Goal: Information Seeking & Learning: Learn about a topic

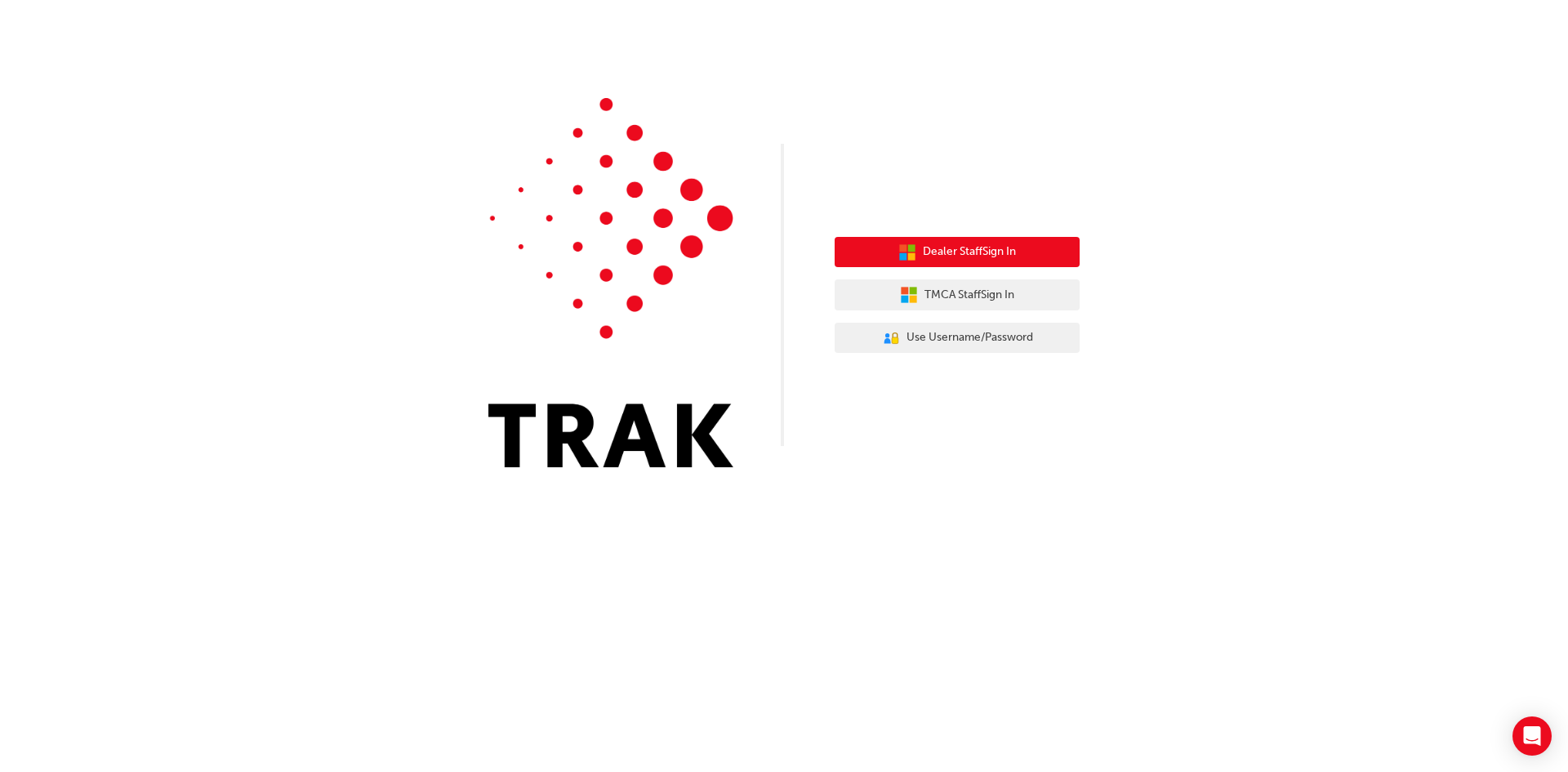
click at [979, 248] on span "Dealer Staff Sign In" at bounding box center [970, 251] width 93 height 19
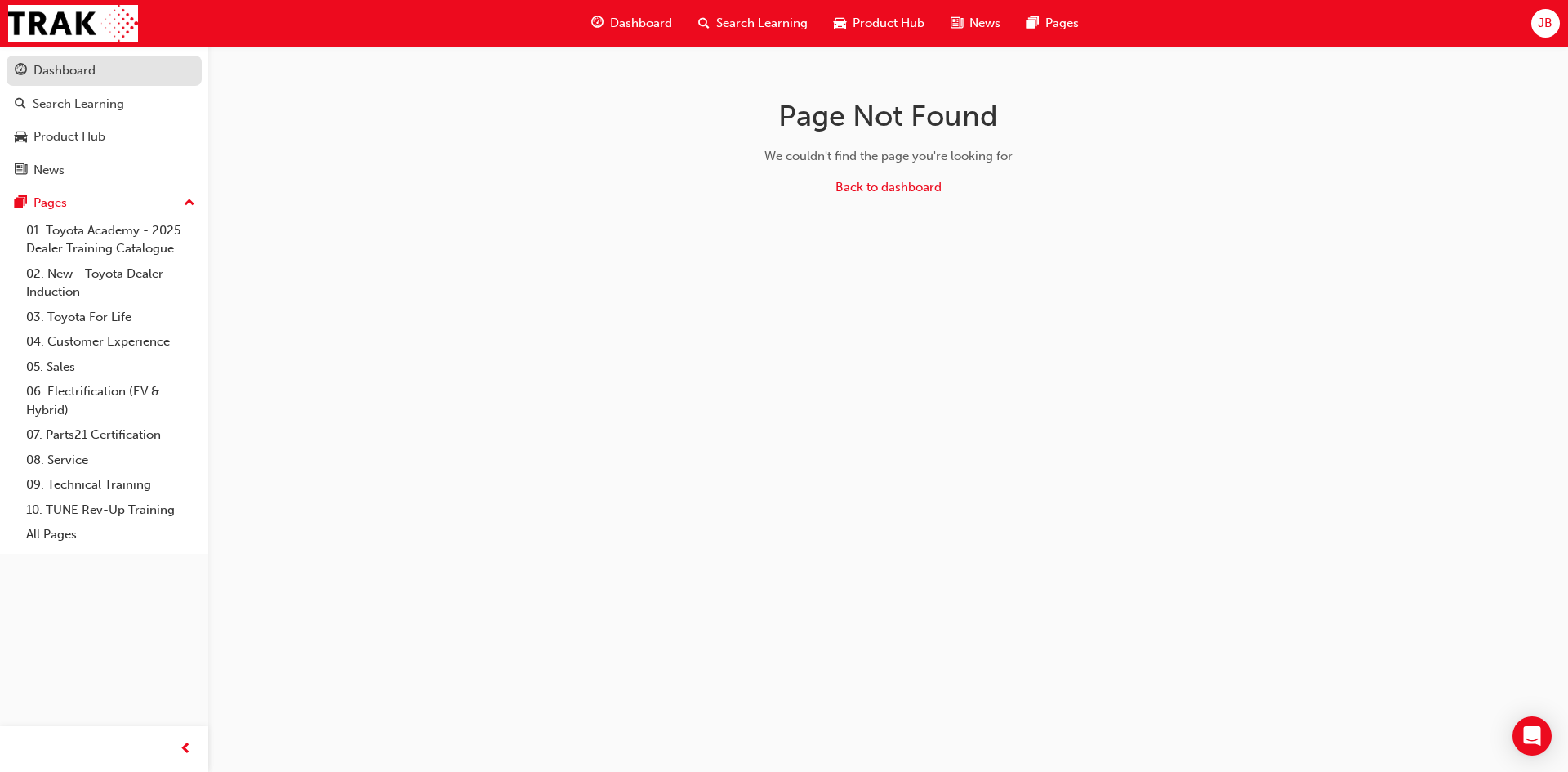
click at [68, 65] on div "Dashboard" at bounding box center [64, 71] width 62 height 19
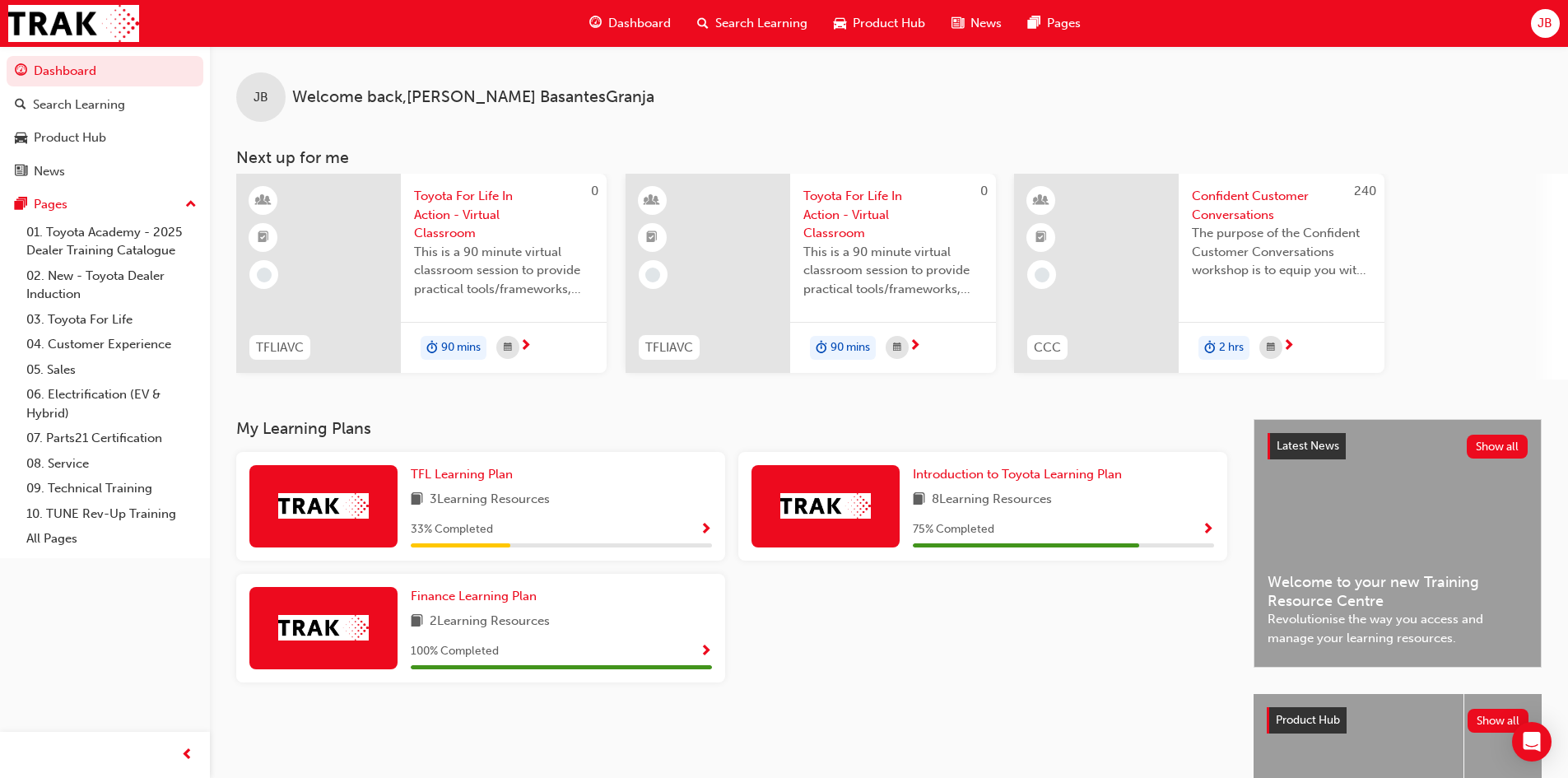
click at [542, 511] on div "TFL Learning Plan 3 Learning Resources 33 % Completed" at bounding box center [561, 506] width 301 height 82
click at [454, 472] on span "TFL Learning Plan" at bounding box center [461, 474] width 102 height 15
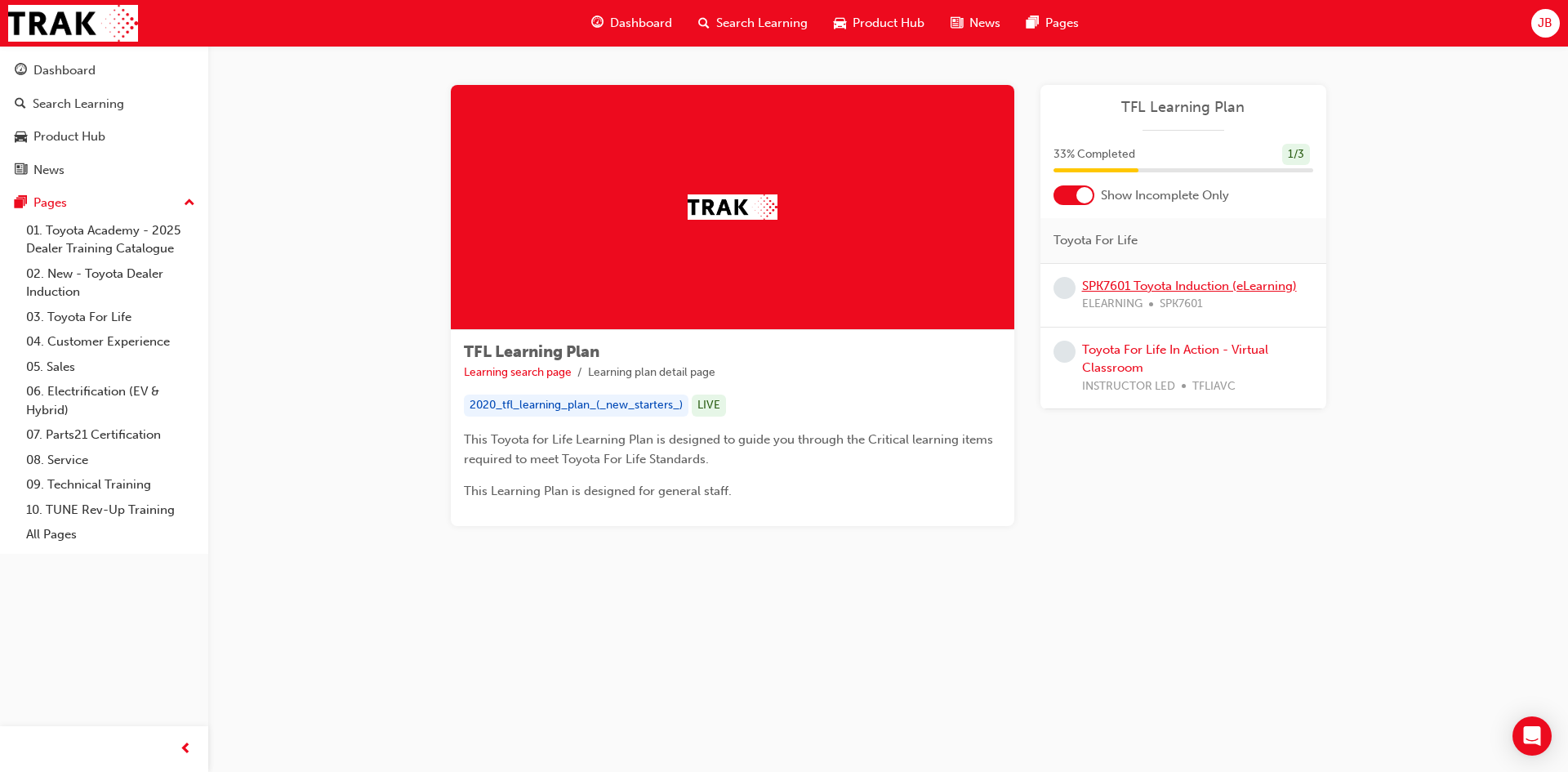
click at [1240, 283] on link "SPK7601 Toyota Induction (eLearning)" at bounding box center [1189, 286] width 215 height 15
click at [1202, 371] on div "Toyota For Life In Action - Virtual Classroom INSTRUCTOR LED TFLIAVC" at bounding box center [1197, 368] width 231 height 56
click at [1198, 355] on link "Toyota For Life In Action - Virtual Classroom" at bounding box center [1175, 359] width 186 height 33
click at [88, 68] on div "Dashboard" at bounding box center [64, 71] width 62 height 19
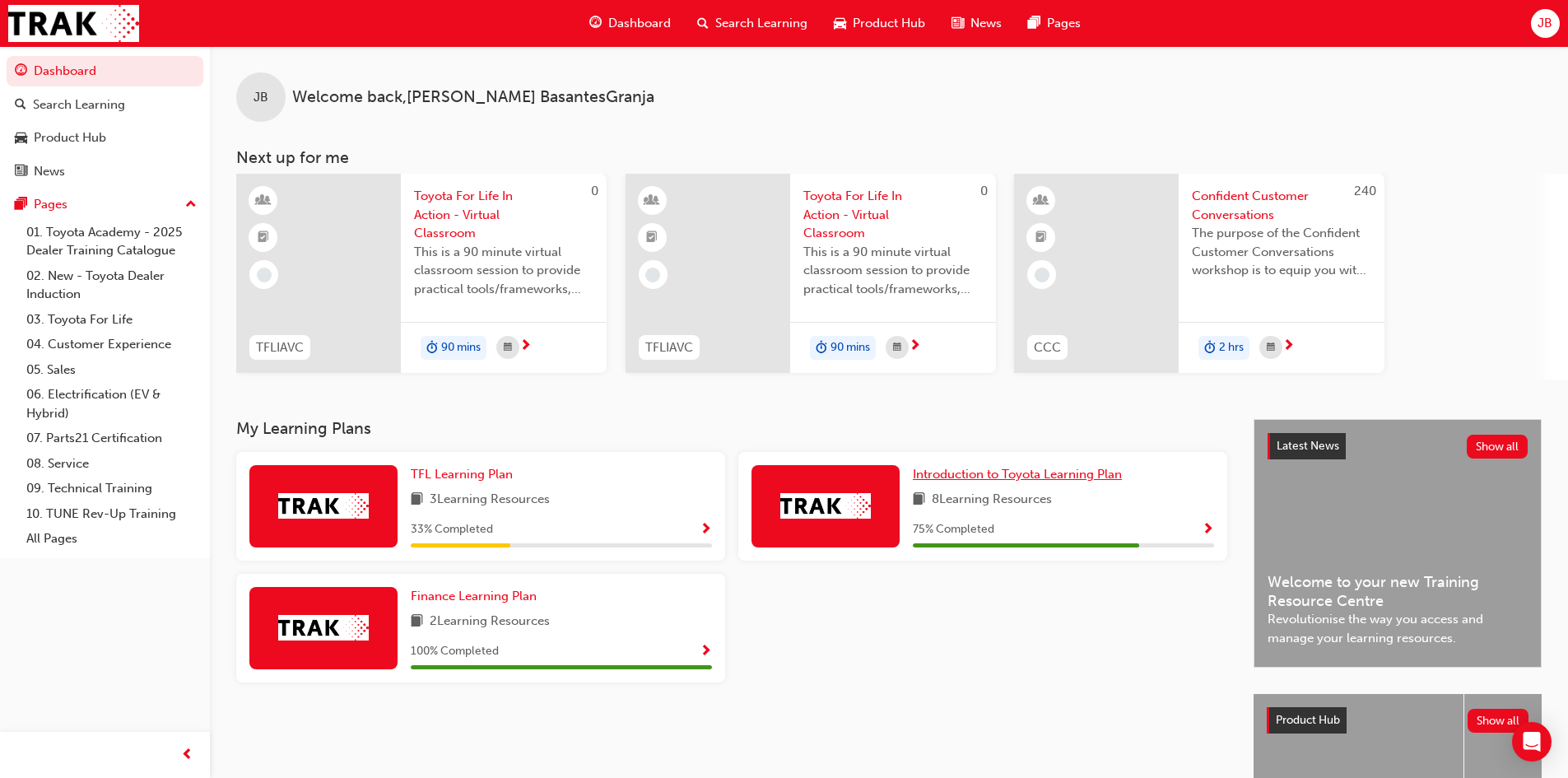
click at [982, 478] on span "Introduction to Toyota Learning Plan" at bounding box center [1017, 474] width 209 height 15
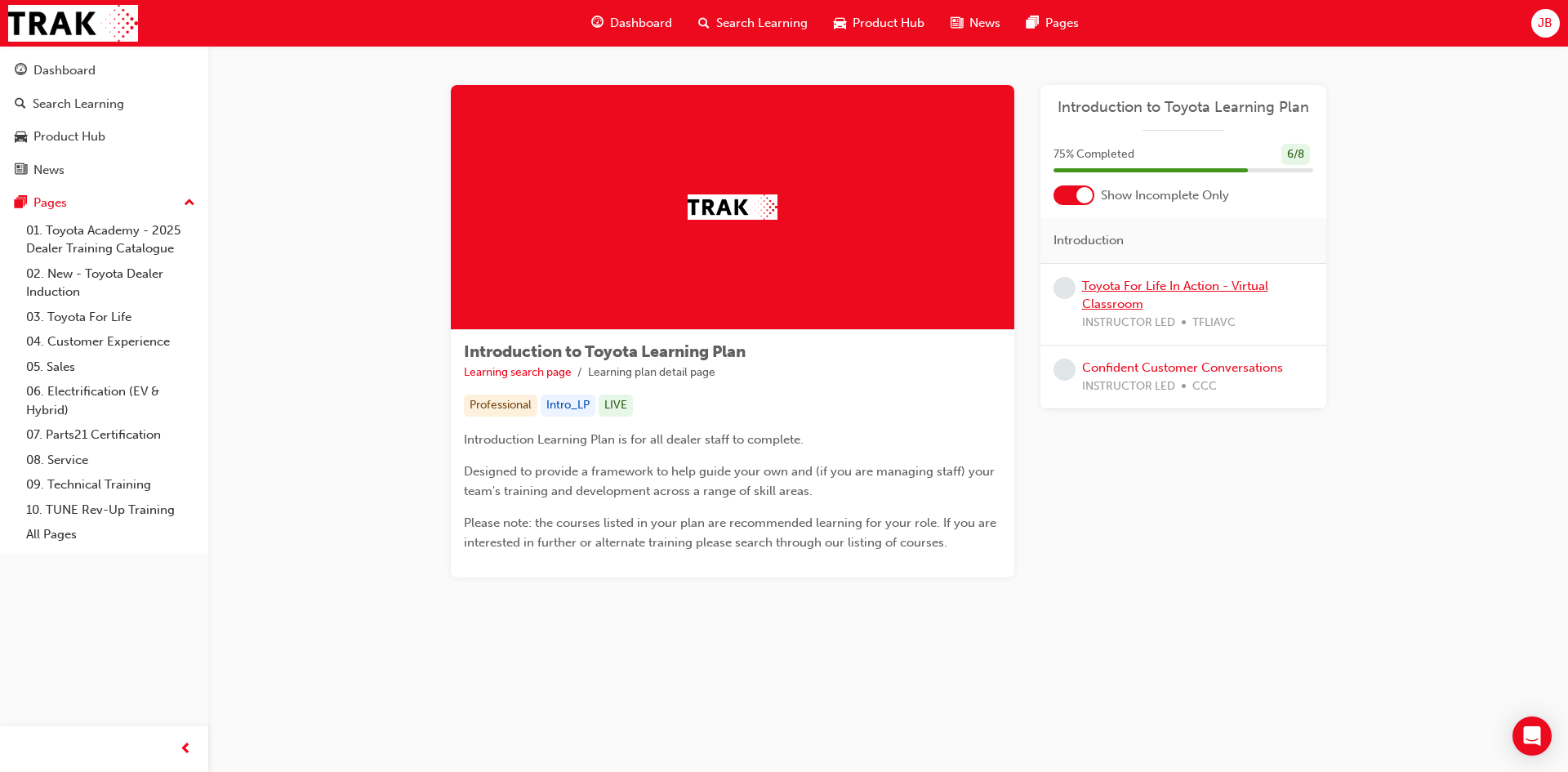
click at [1183, 283] on link "Toyota For Life In Action - Virtual Classroom" at bounding box center [1175, 295] width 186 height 33
click at [1215, 368] on link "Confident Customer Conversations" at bounding box center [1182, 367] width 201 height 15
click at [73, 79] on div "Dashboard" at bounding box center [64, 71] width 62 height 19
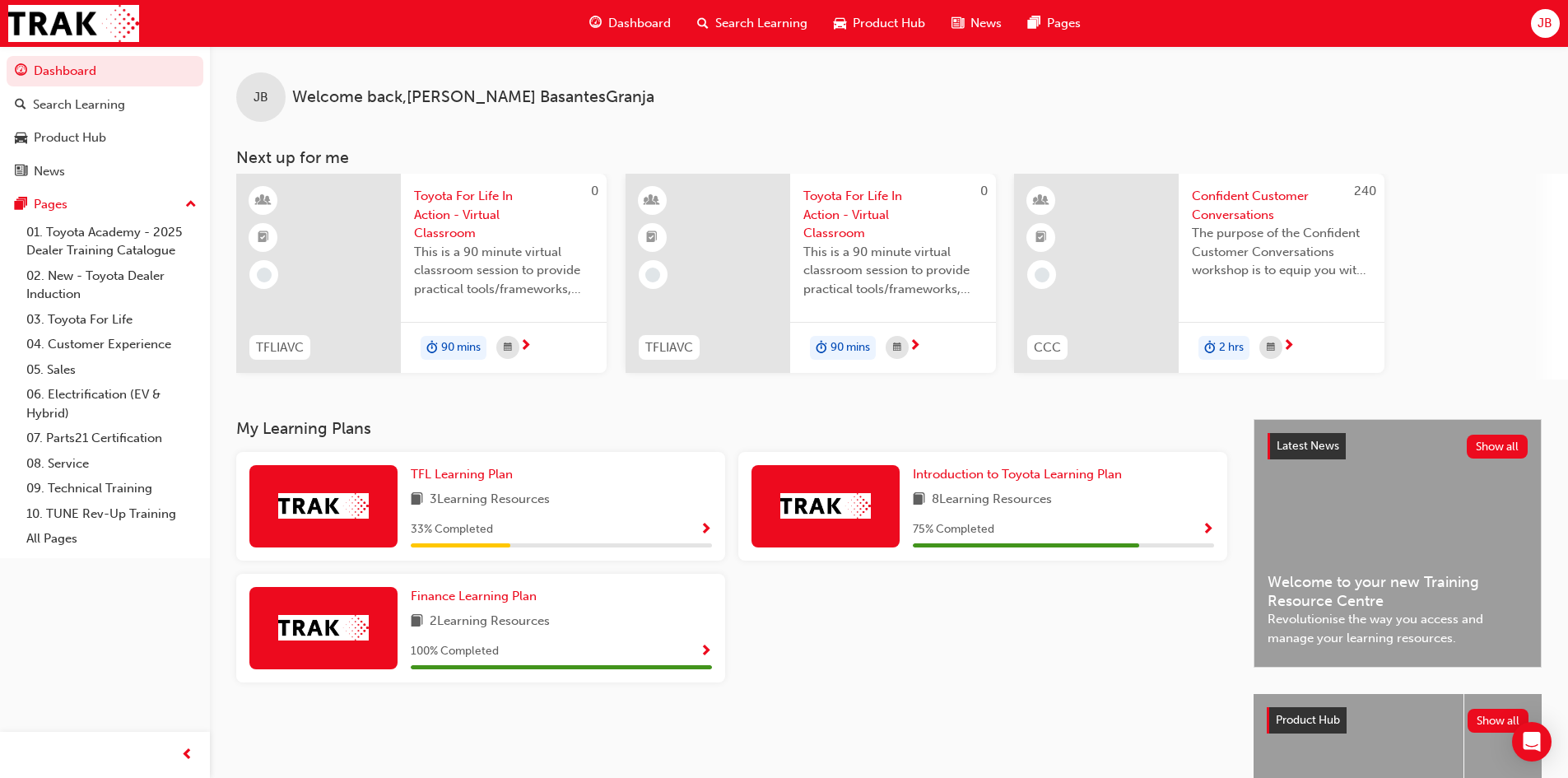
click at [623, 31] on span "Dashboard" at bounding box center [640, 23] width 63 height 19
click at [1554, 25] on div "JB" at bounding box center [1545, 23] width 29 height 29
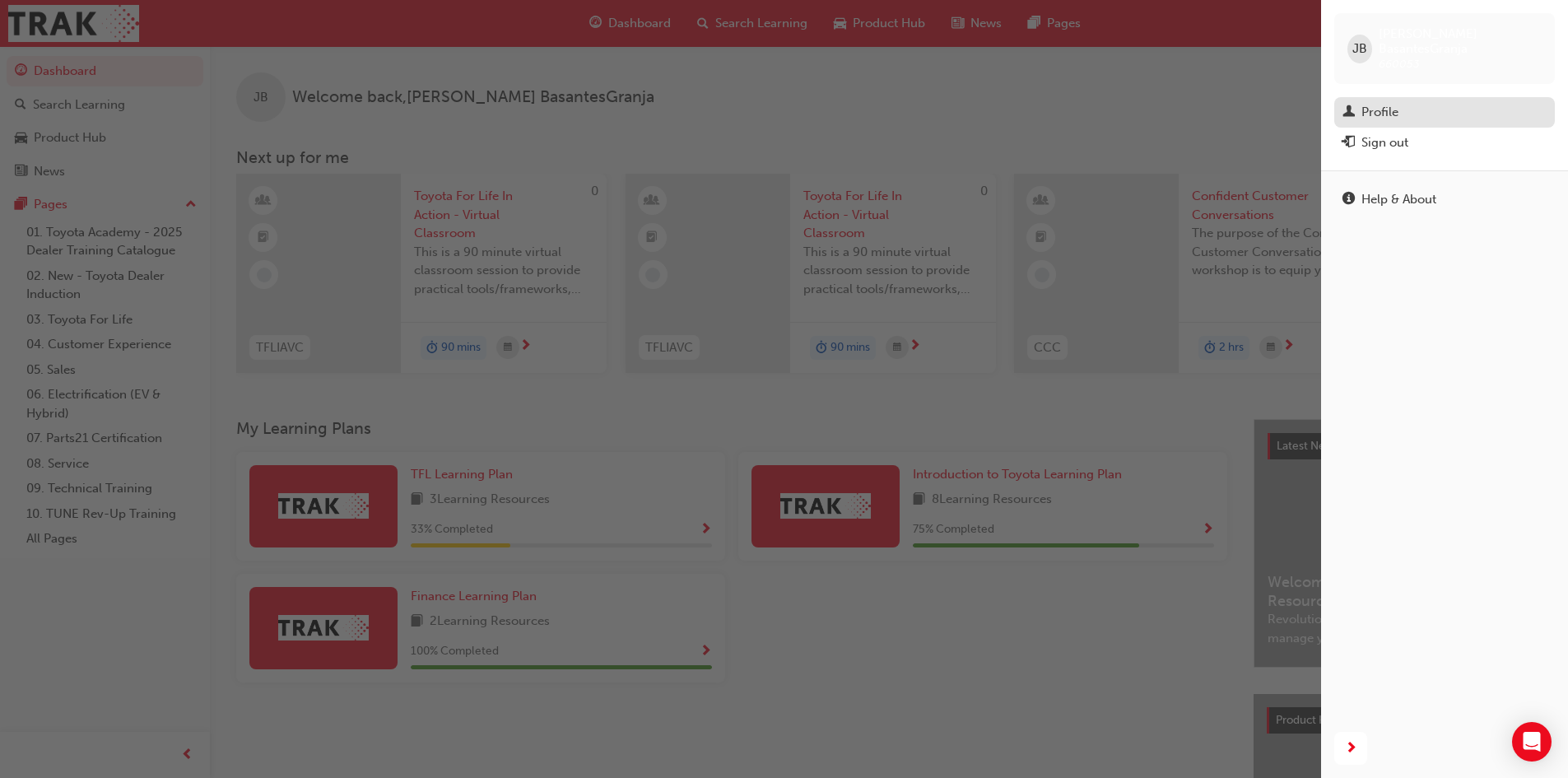
click at [1359, 102] on div "Profile" at bounding box center [1445, 112] width 204 height 21
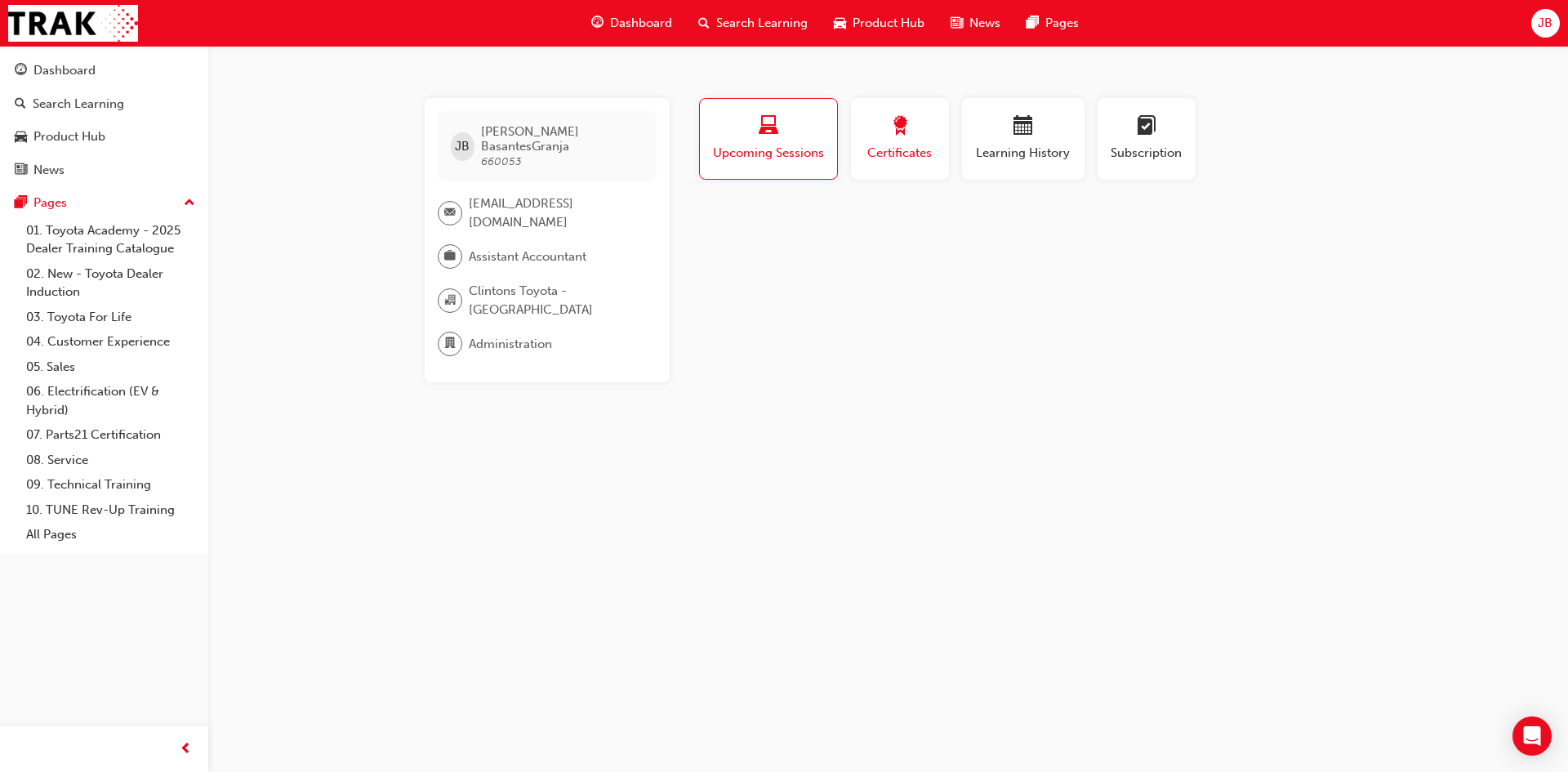
click at [878, 151] on span "Certificates" at bounding box center [899, 153] width 73 height 19
click at [794, 147] on span "Upcoming Sessions" at bounding box center [768, 153] width 114 height 19
click at [1027, 133] on span "calendar-icon" at bounding box center [1022, 127] width 19 height 22
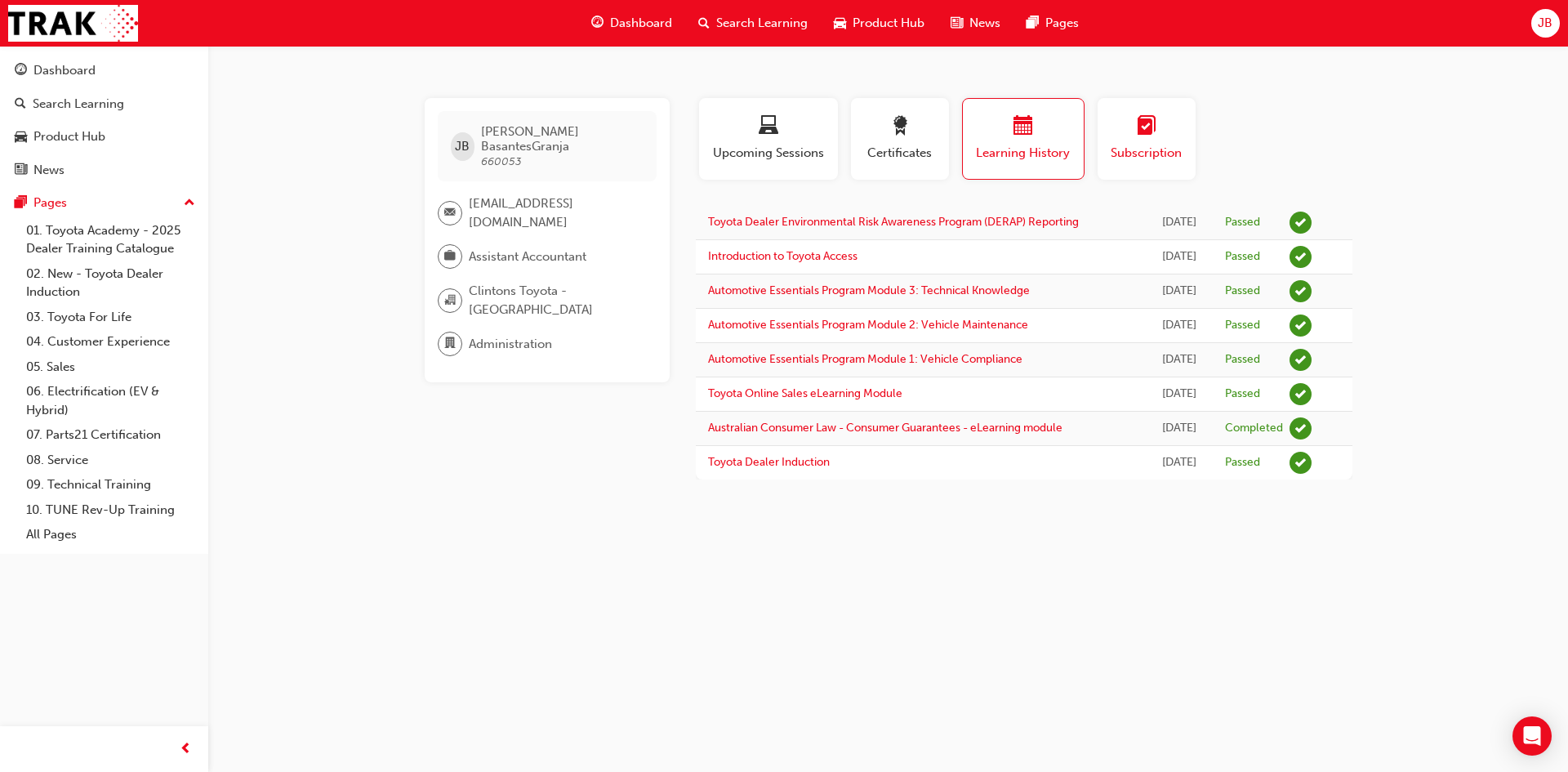
click at [1150, 132] on span "learningplan-icon" at bounding box center [1146, 127] width 19 height 22
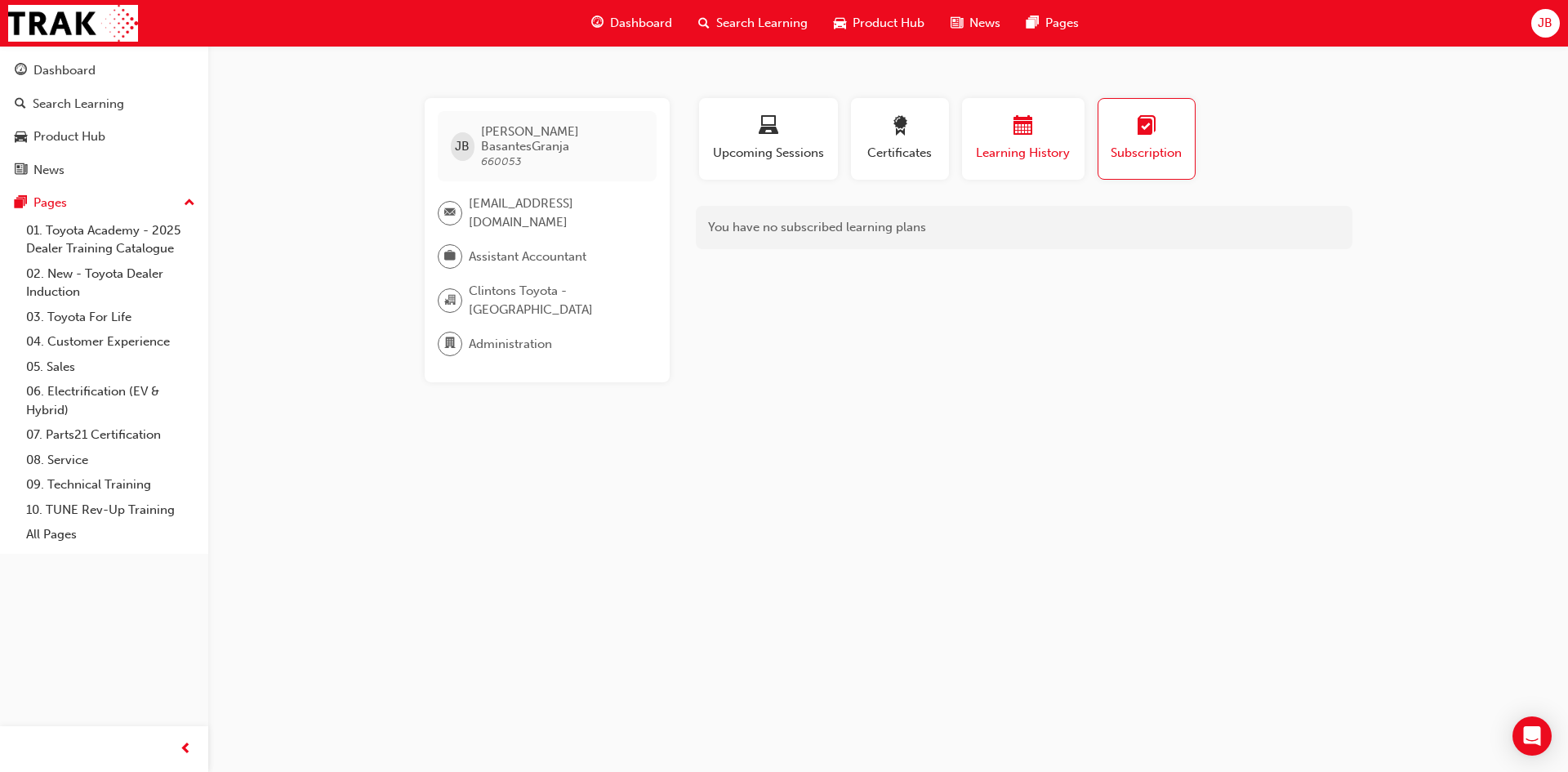
click at [1036, 153] on span "Learning History" at bounding box center [1023, 153] width 98 height 19
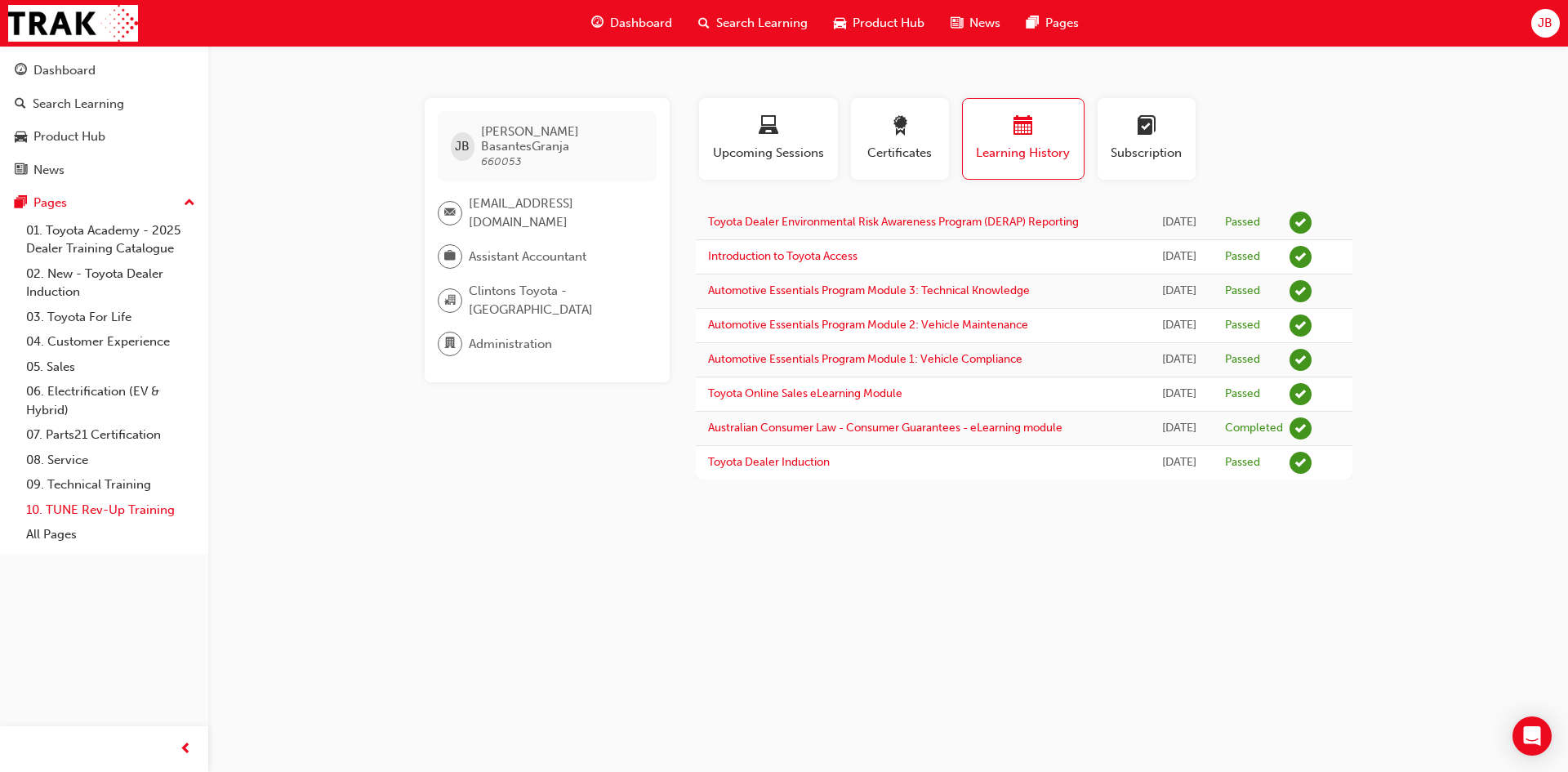
click at [120, 518] on link "10. TUNE Rev-Up Training" at bounding box center [110, 509] width 182 height 25
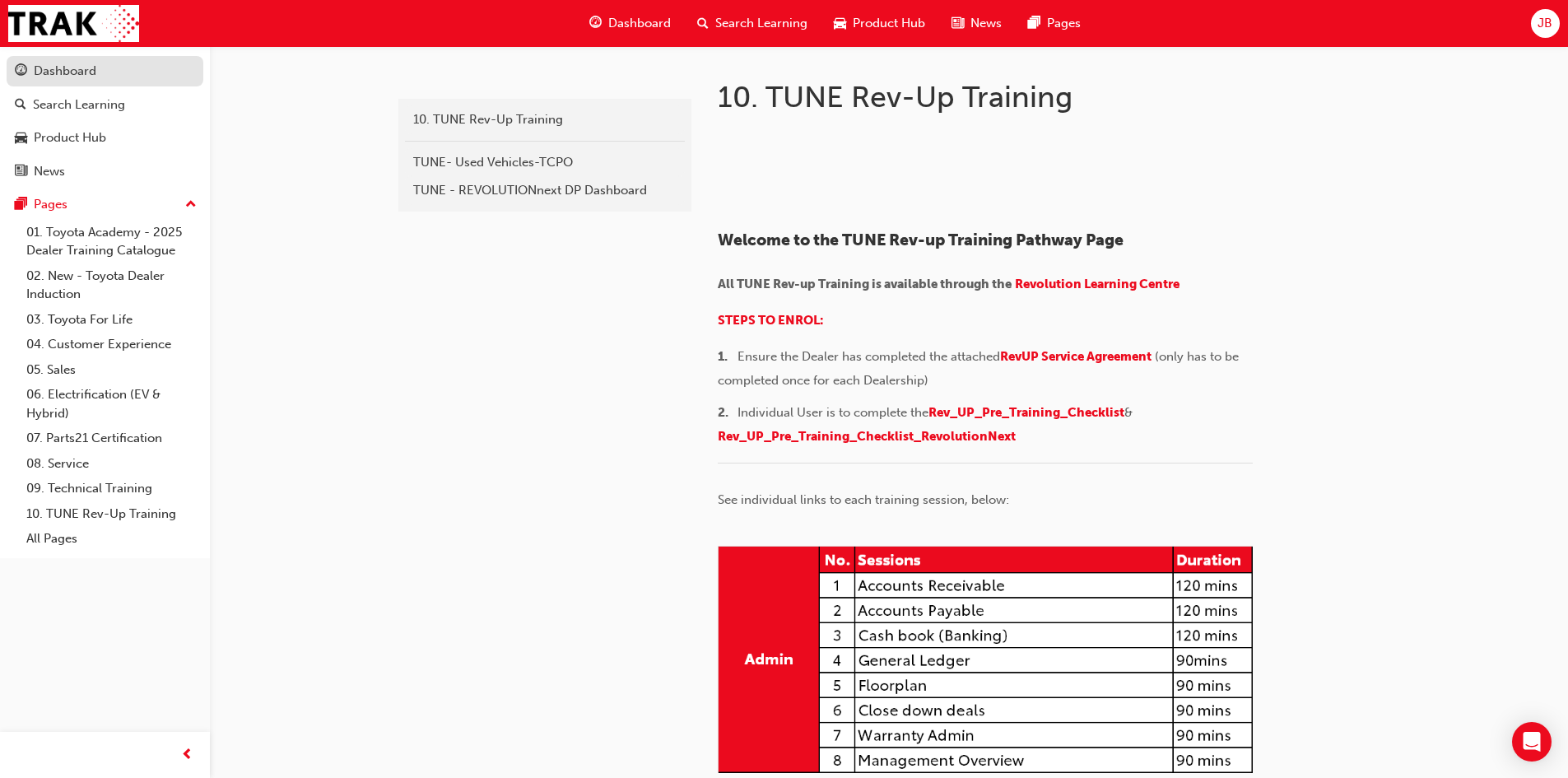
click at [76, 79] on div "Dashboard" at bounding box center [65, 71] width 63 height 19
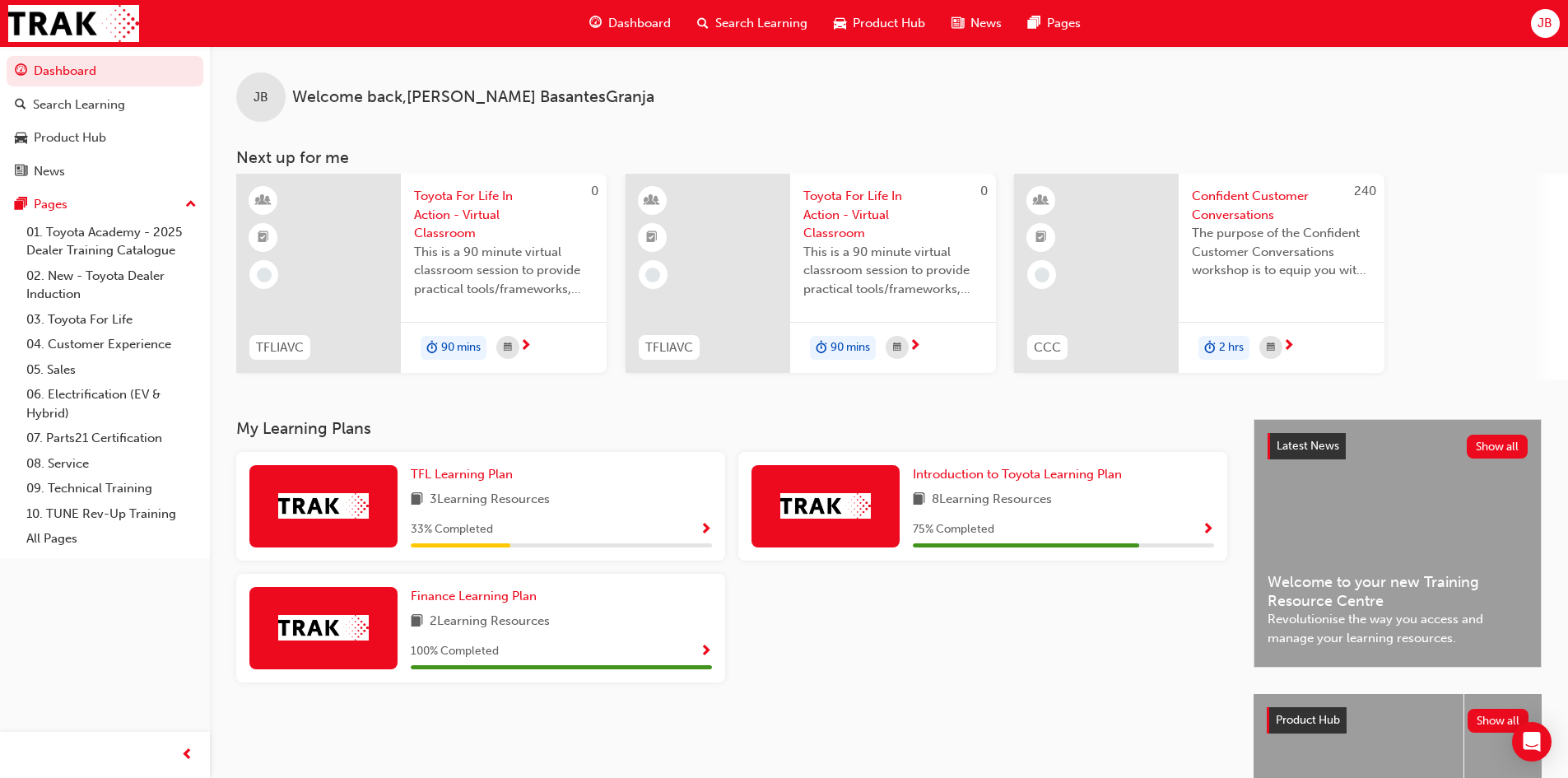
click at [1111, 696] on div "My Learning Plans TFL Learning Plan 3 Learning Resources 33 % Completed Introdu…" at bounding box center [745, 674] width 1017 height 511
